Goal: Navigation & Orientation: Find specific page/section

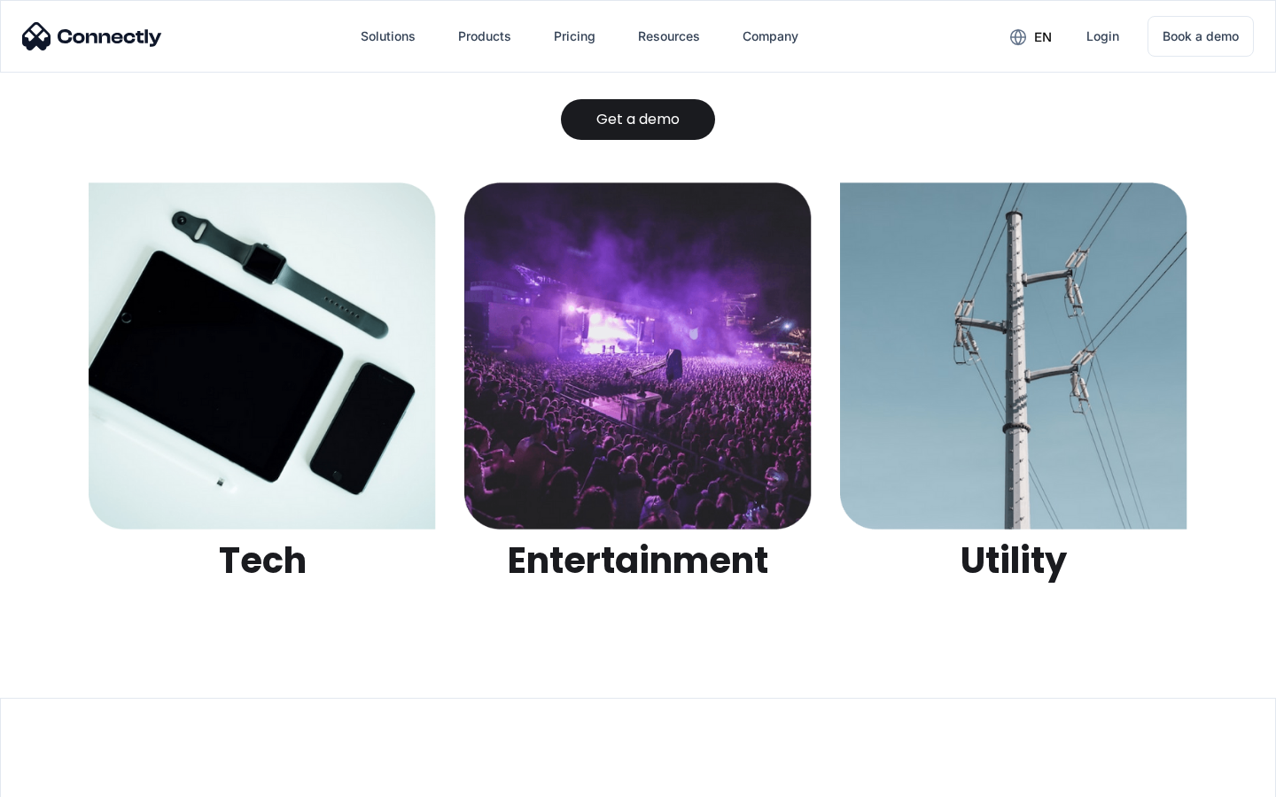
scroll to position [5589, 0]
